Goal: Communication & Community: Share content

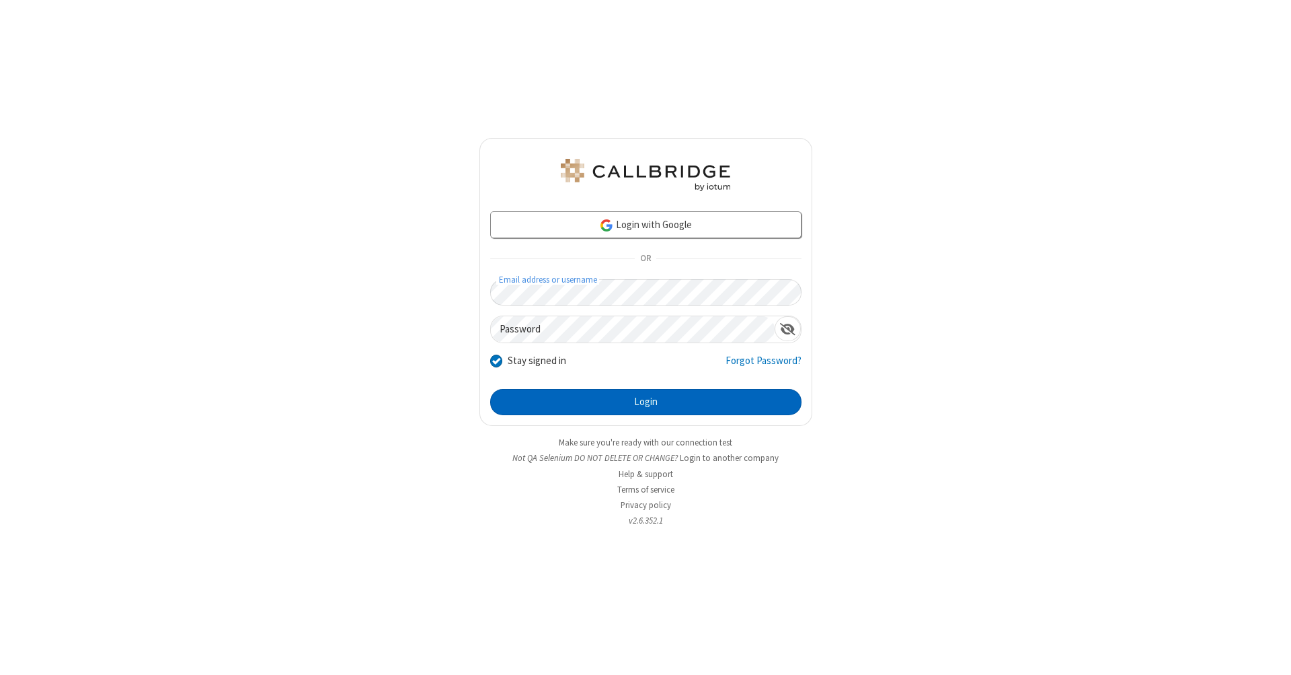
click at [646, 402] on button "Login" at bounding box center [645, 402] width 311 height 27
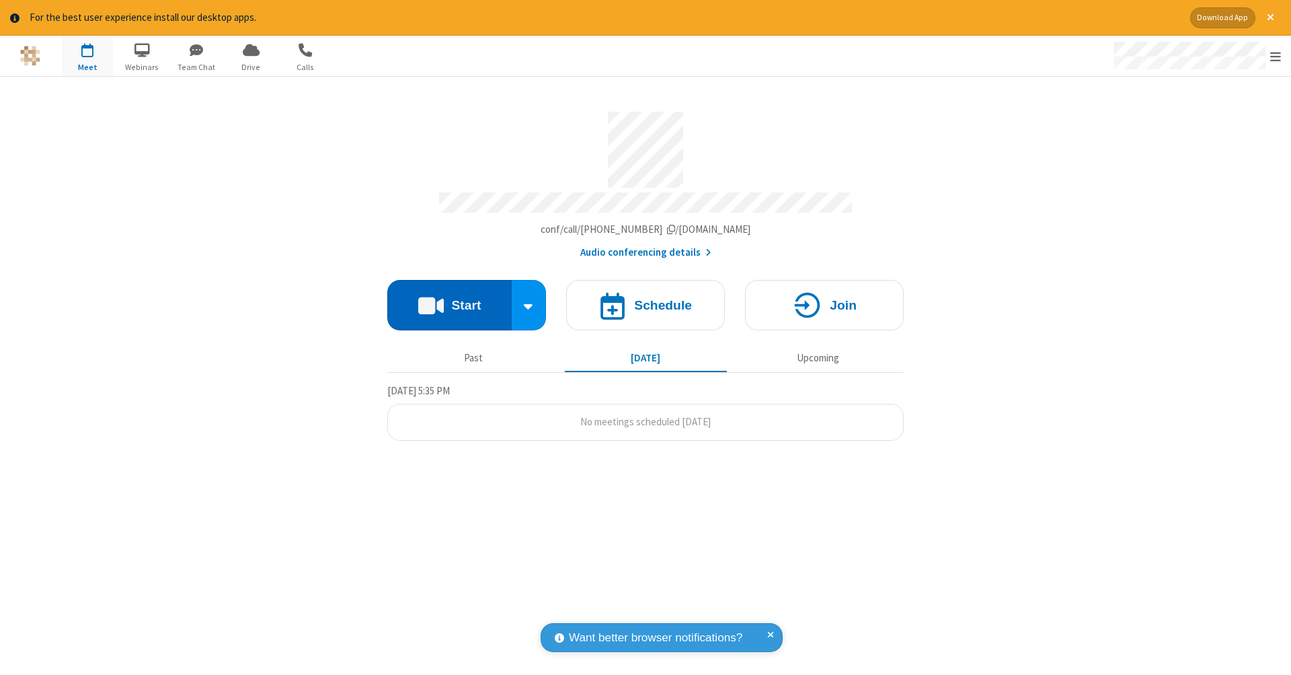
click at [449, 298] on button "Start" at bounding box center [449, 305] width 124 height 50
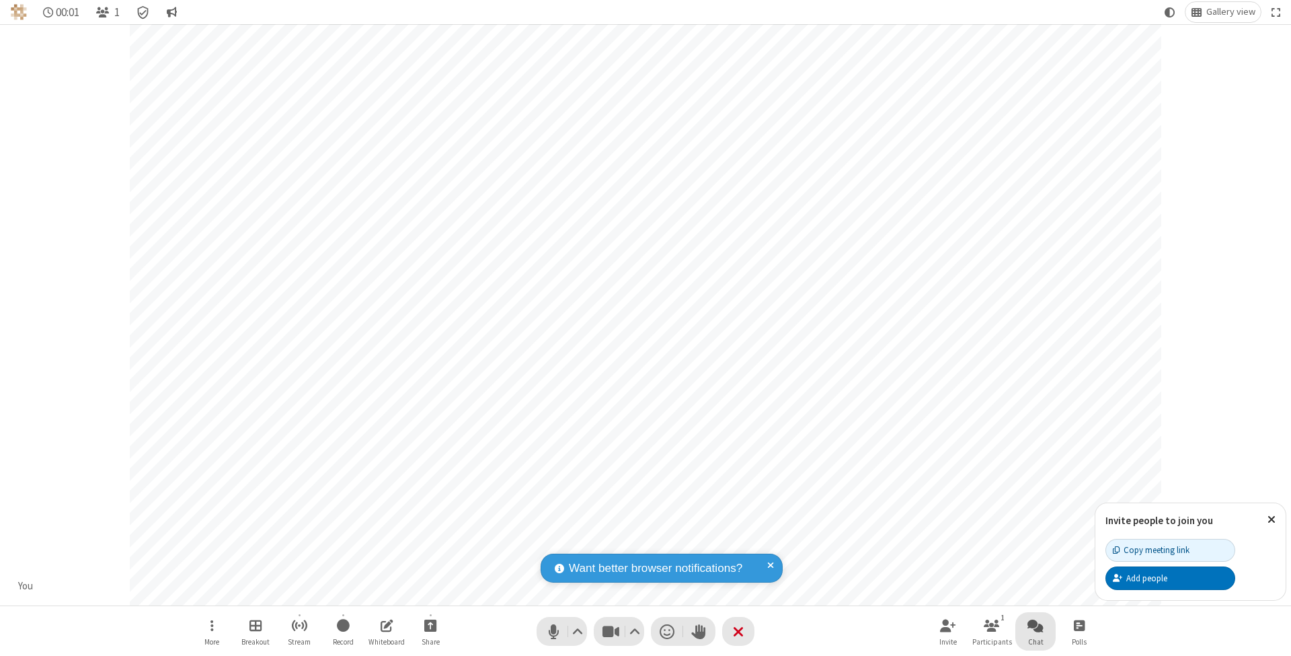
click at [1035, 625] on span "Open chat" at bounding box center [1036, 625] width 16 height 17
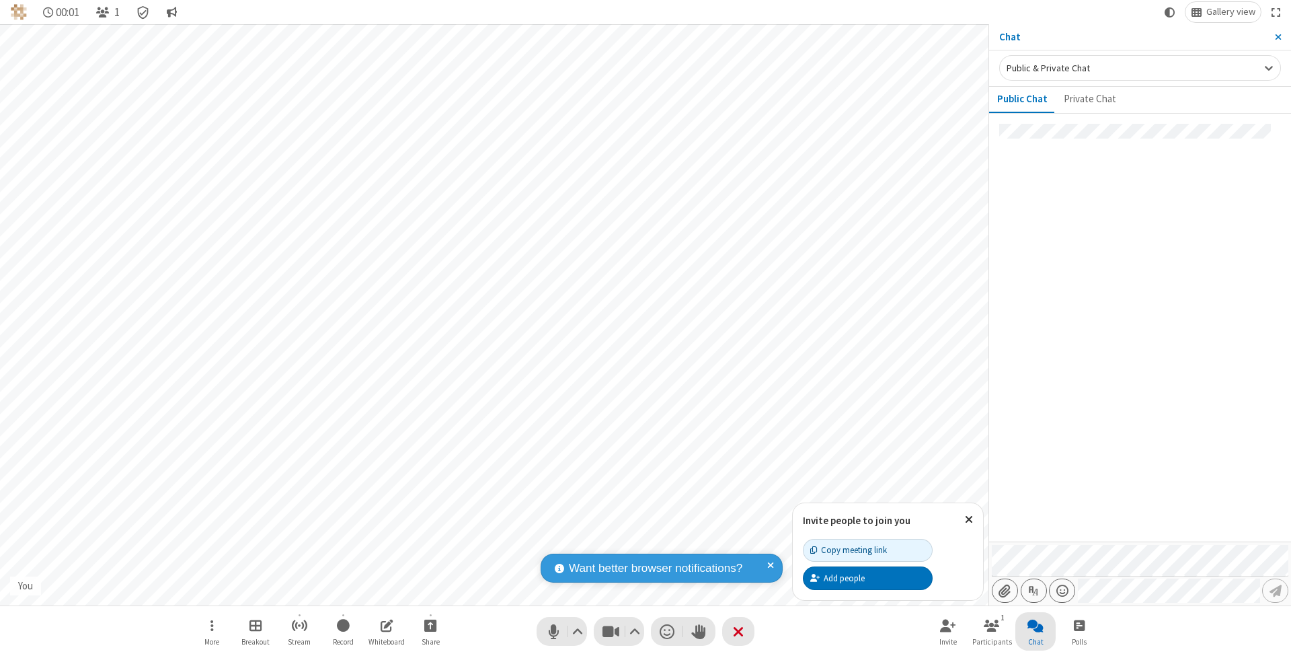
type input "C:\fakepath\doc_test.docx"
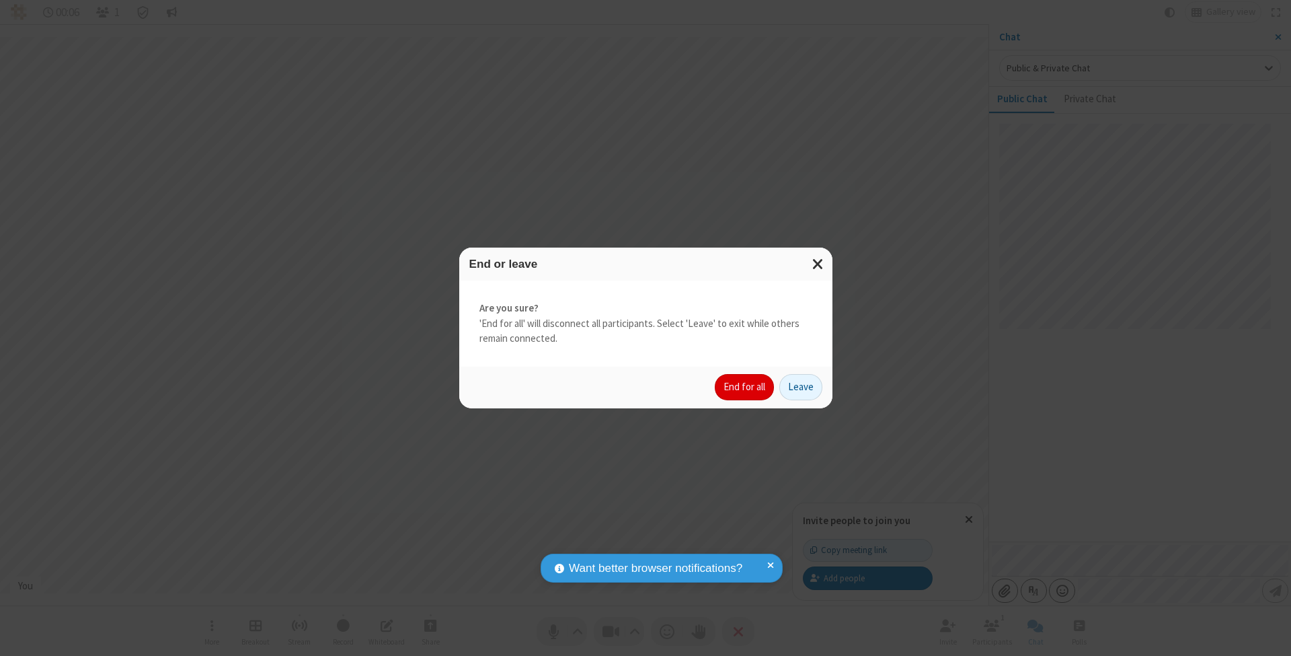
click at [745, 386] on button "End for all" at bounding box center [744, 387] width 59 height 27
